Goal: Transaction & Acquisition: Purchase product/service

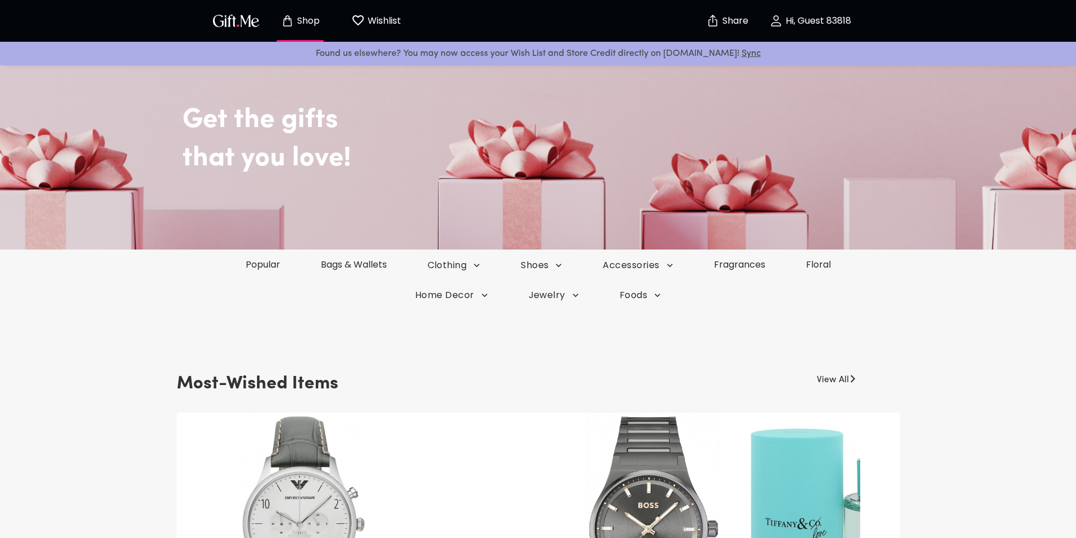
scroll to position [56, 0]
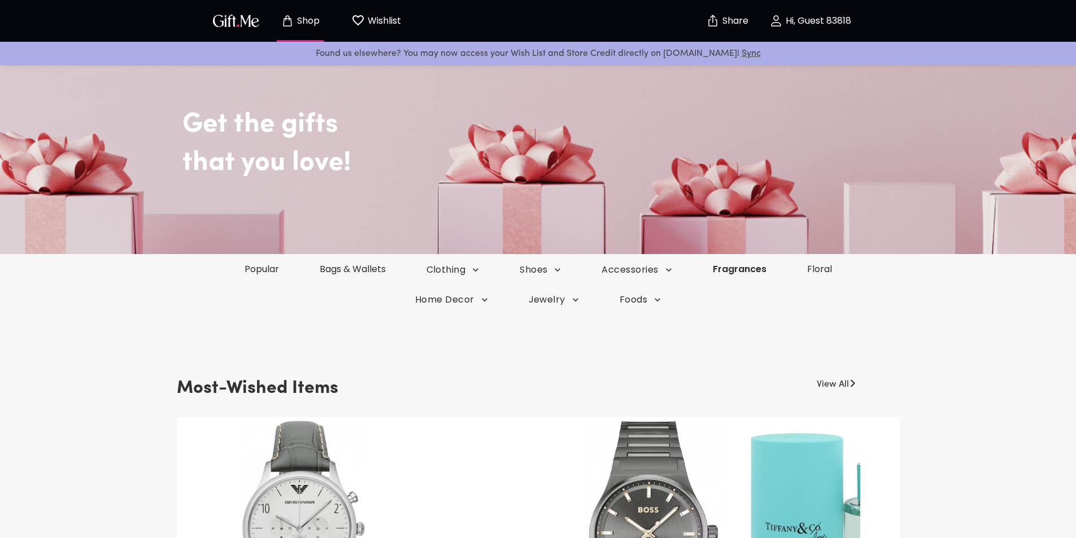
click at [748, 274] on link "Fragrances" at bounding box center [739, 269] width 94 height 13
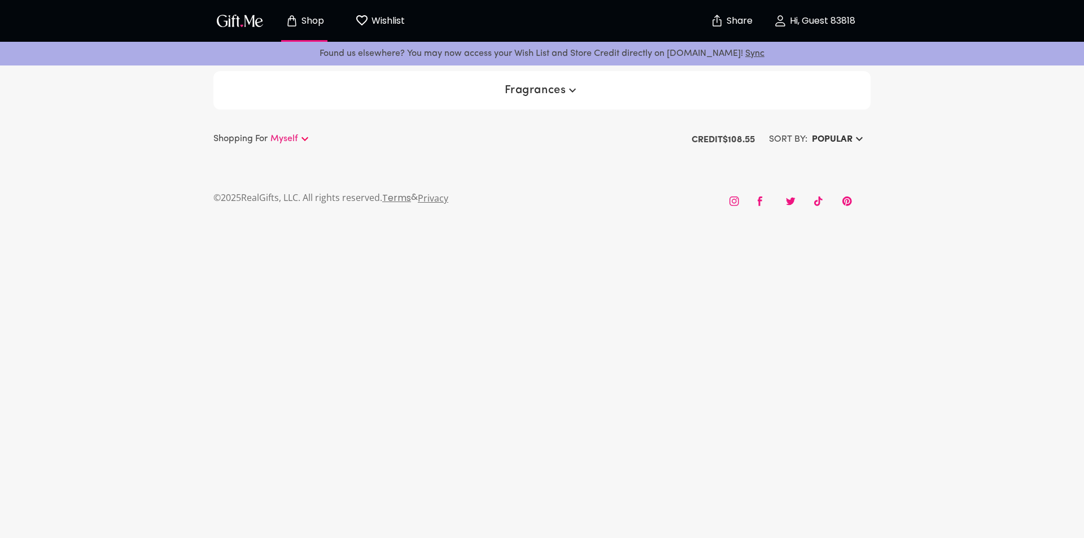
click at [308, 27] on span "Shop" at bounding box center [304, 21] width 62 height 14
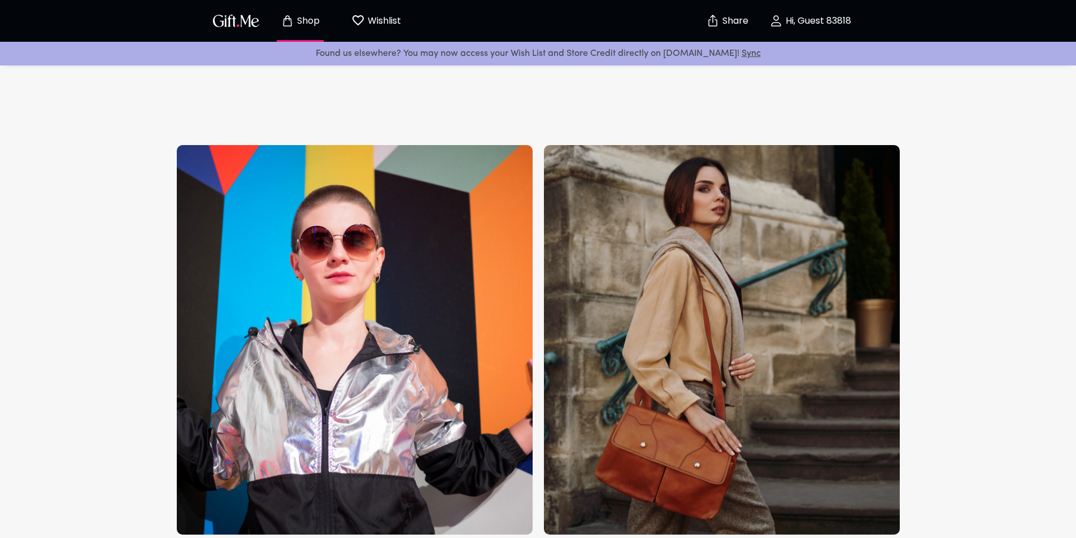
scroll to position [678, 0]
